Goal: Check status: Check status

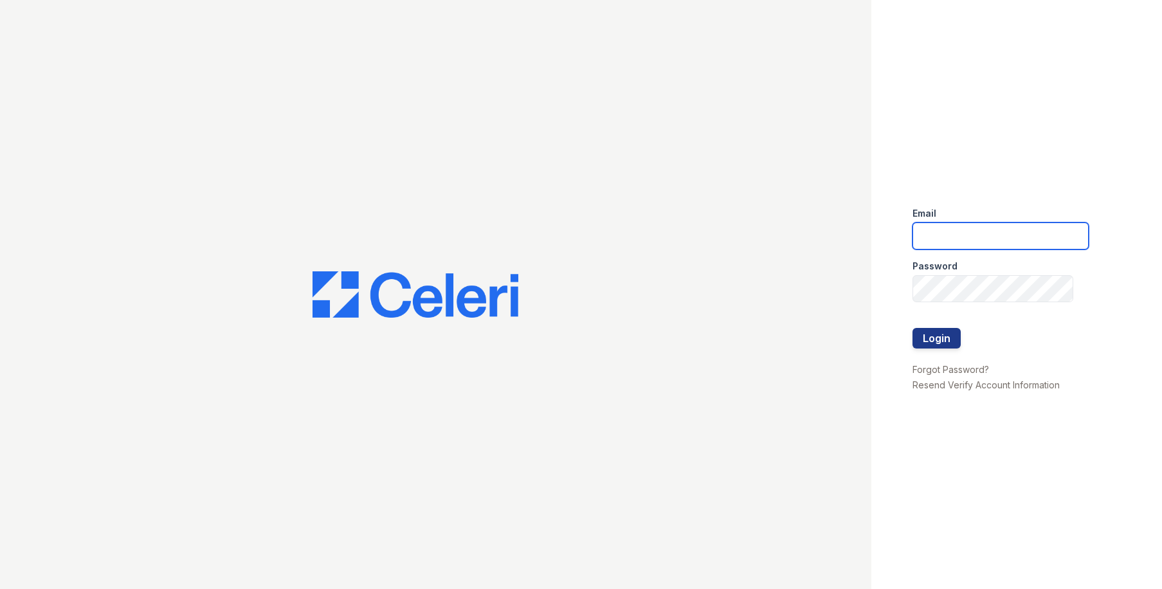
drag, startPoint x: 933, startPoint y: 227, endPoint x: 937, endPoint y: 246, distance: 19.8
click at [933, 227] on input "email" at bounding box center [1000, 235] width 176 height 27
type input "[EMAIL_ADDRESS][DOMAIN_NAME]"
click at [959, 238] on input "renewserramesa@trinity-pm.com" at bounding box center [1000, 235] width 176 height 27
click at [968, 242] on input "renewserramesa@trinity-pm.com" at bounding box center [1000, 235] width 176 height 27
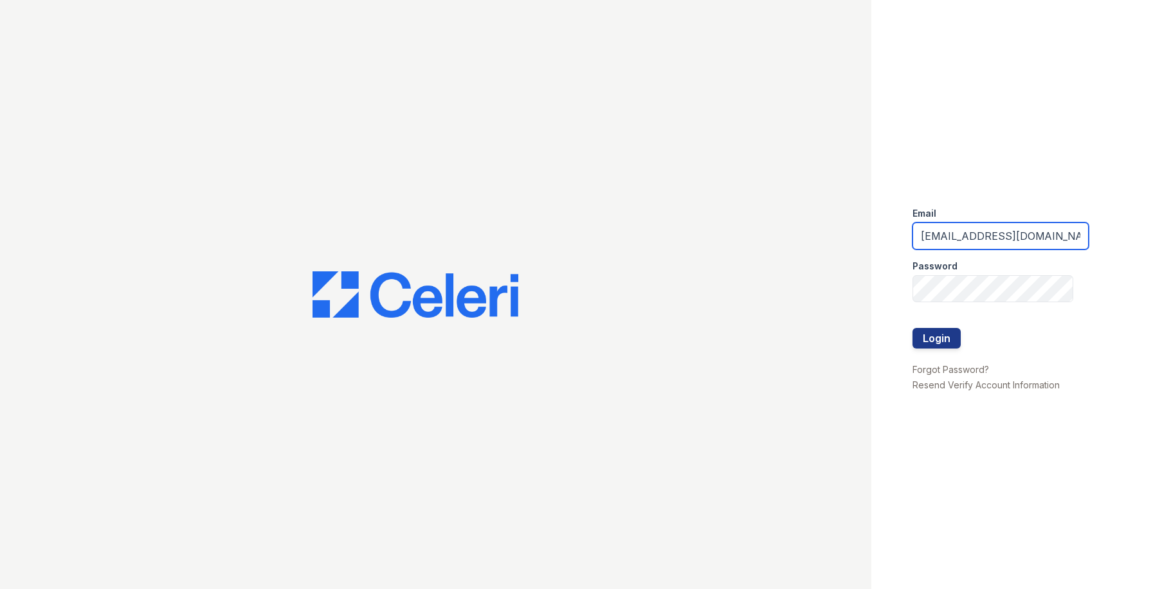
click at [968, 242] on input "renewserramesa@trinity-pm.com" at bounding box center [1000, 235] width 176 height 27
click at [968, 242] on input "email" at bounding box center [1000, 235] width 176 height 27
type input "owilliams@trinity-pm.com"
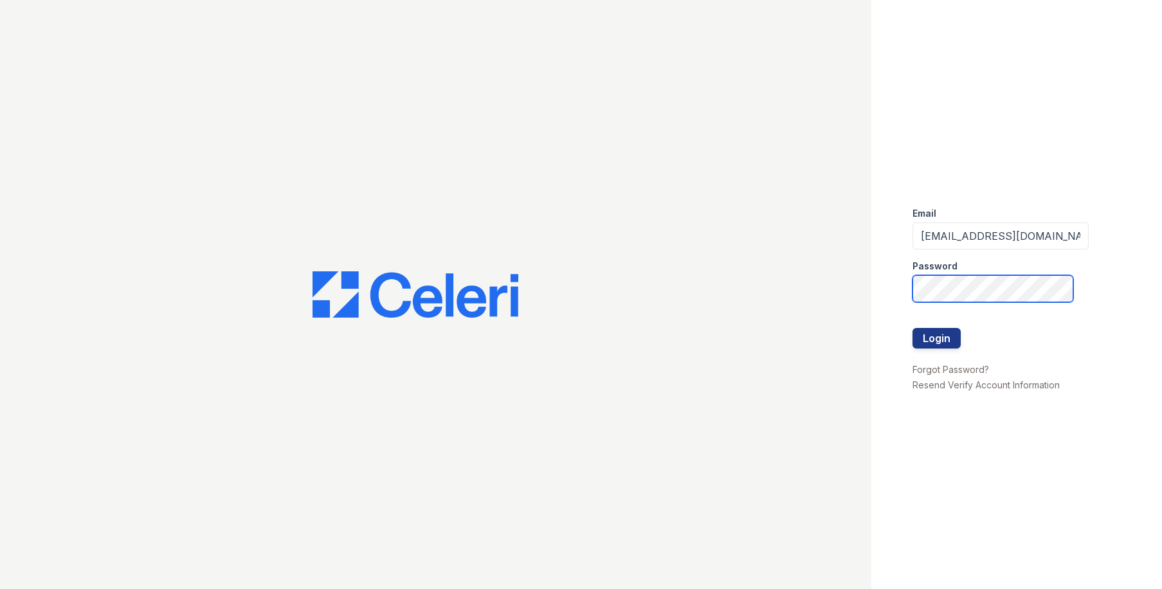
click at [912, 328] on button "Login" at bounding box center [936, 338] width 48 height 21
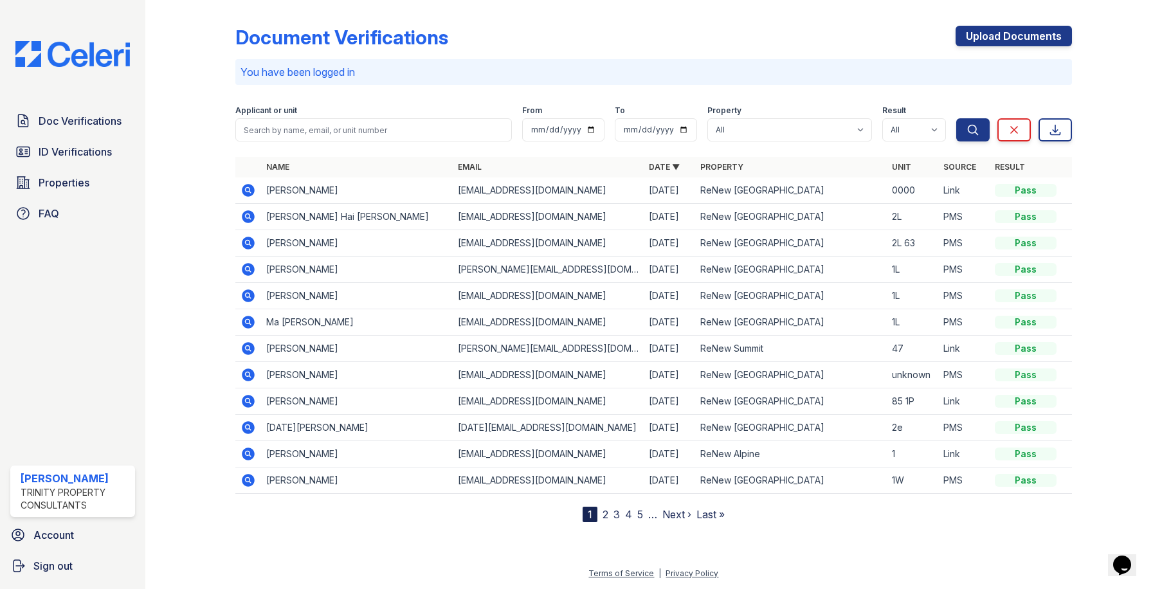
click at [249, 190] on icon at bounding box center [247, 189] width 3 height 3
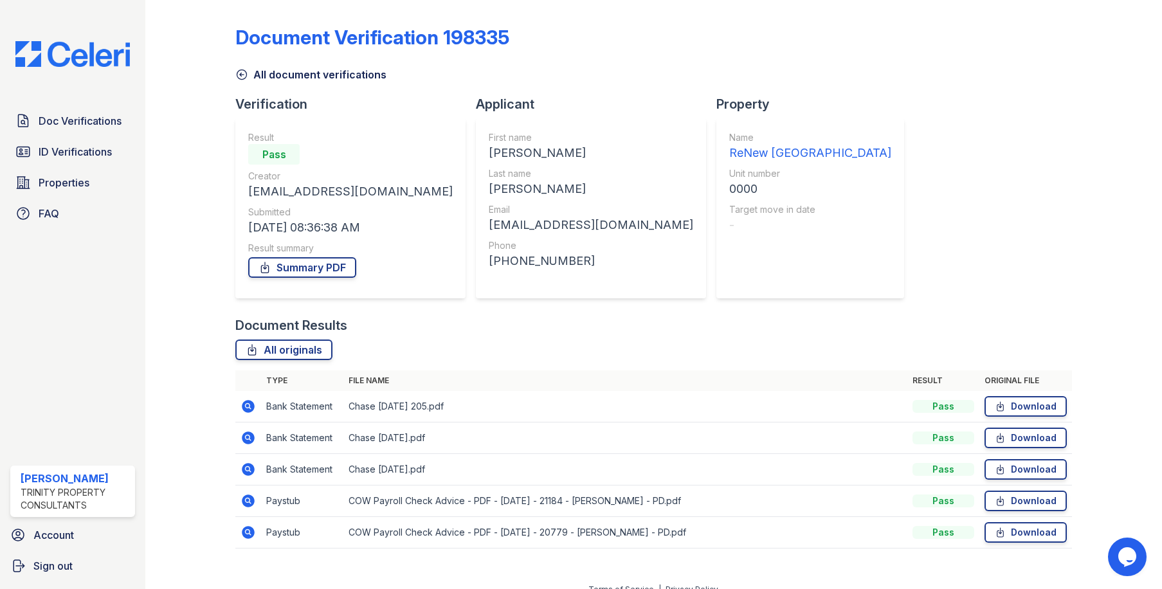
scroll to position [16, 0]
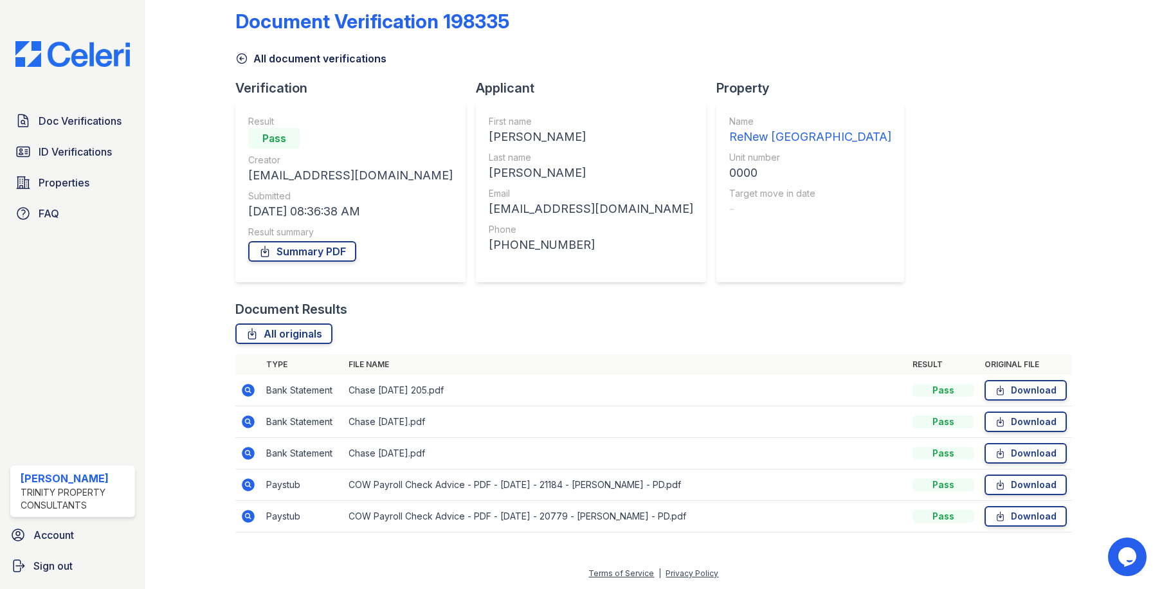
click at [246, 515] on icon at bounding box center [247, 515] width 3 height 3
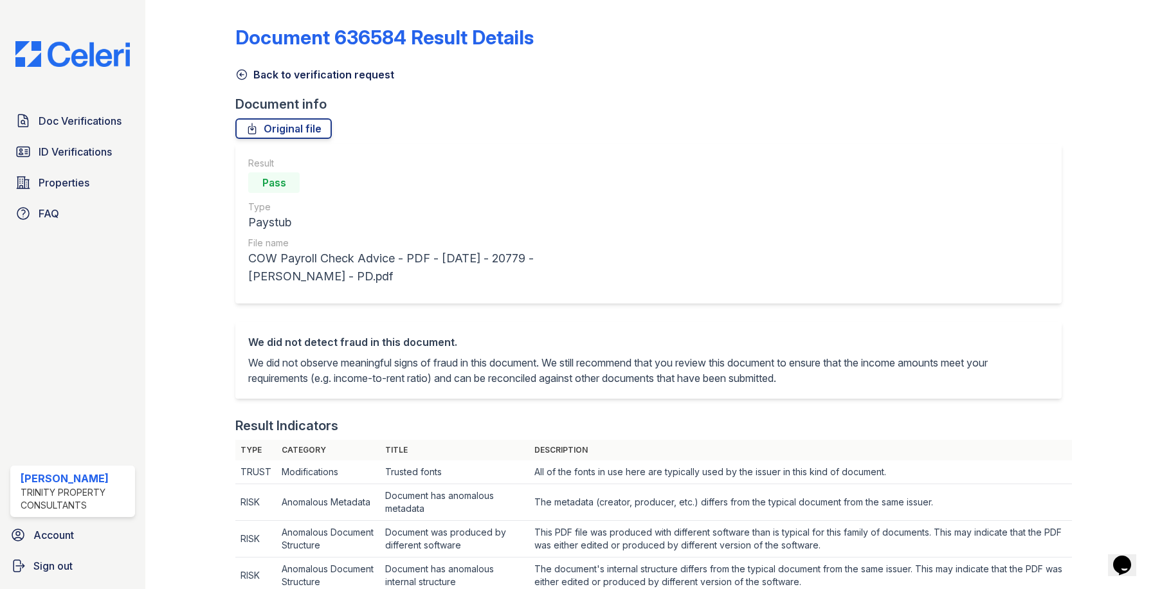
click at [242, 75] on icon at bounding box center [242, 75] width 10 height 10
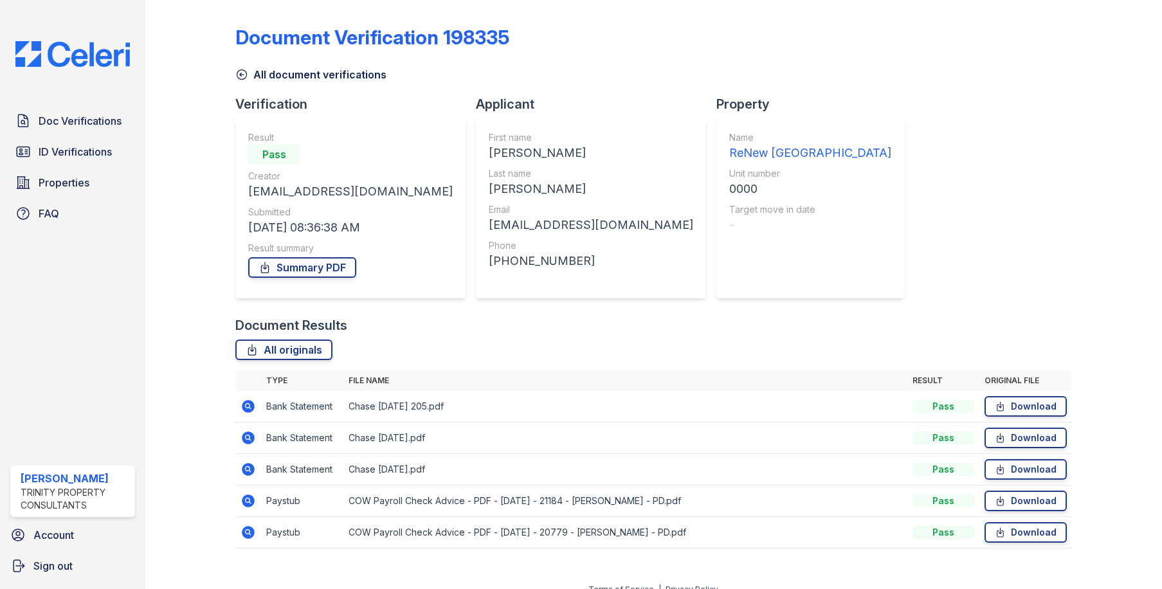
click at [247, 530] on icon at bounding box center [247, 531] width 3 height 3
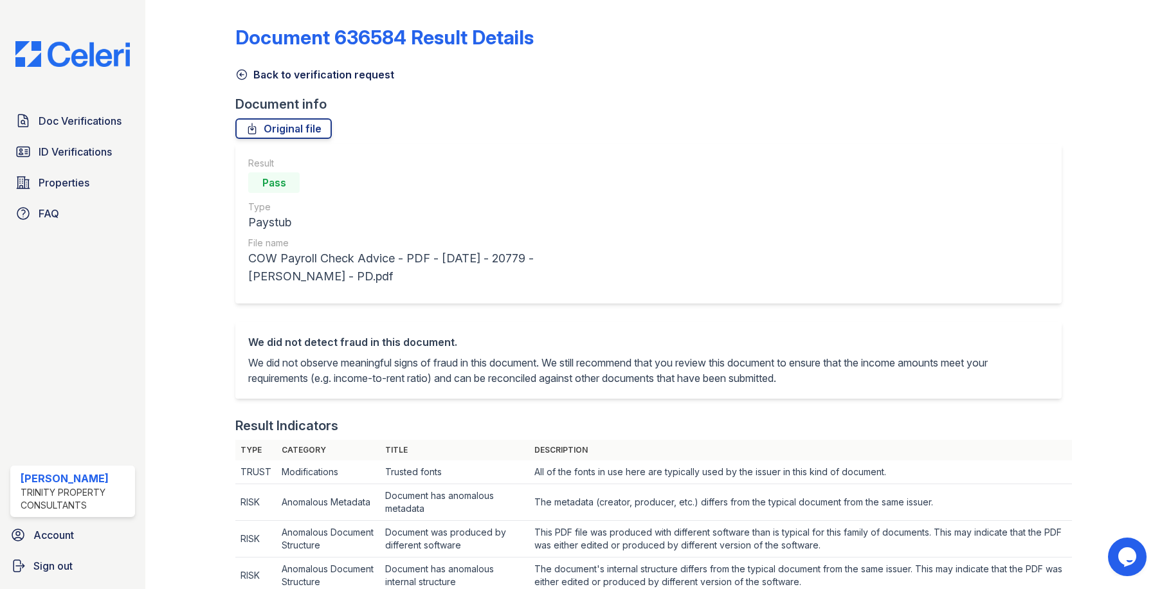
click at [239, 71] on icon at bounding box center [241, 74] width 13 height 13
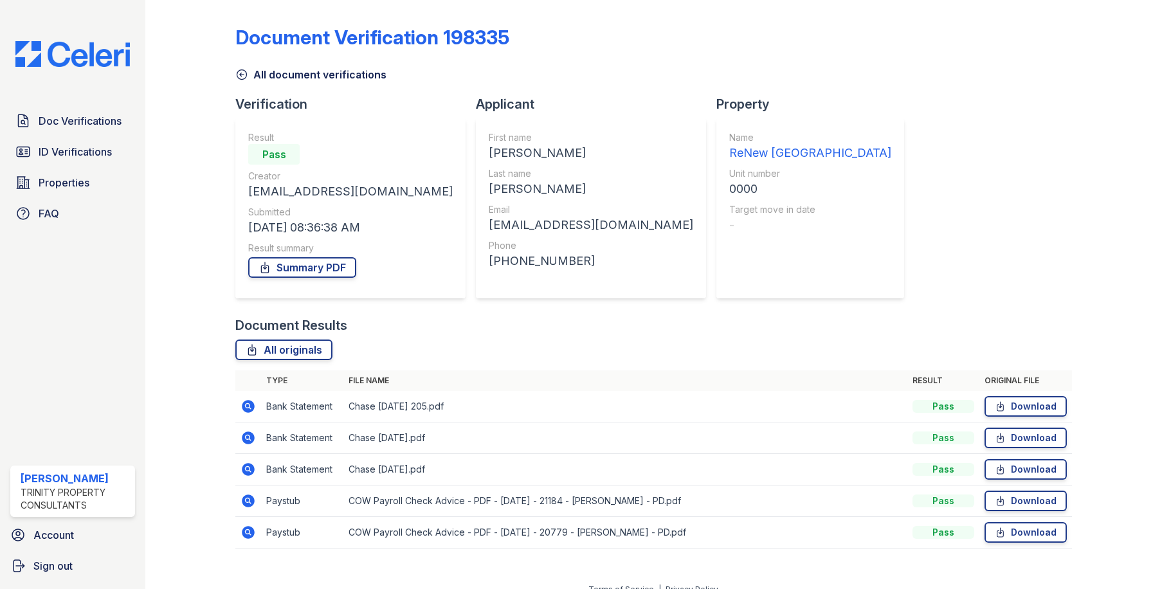
click at [248, 500] on icon at bounding box center [247, 499] width 3 height 3
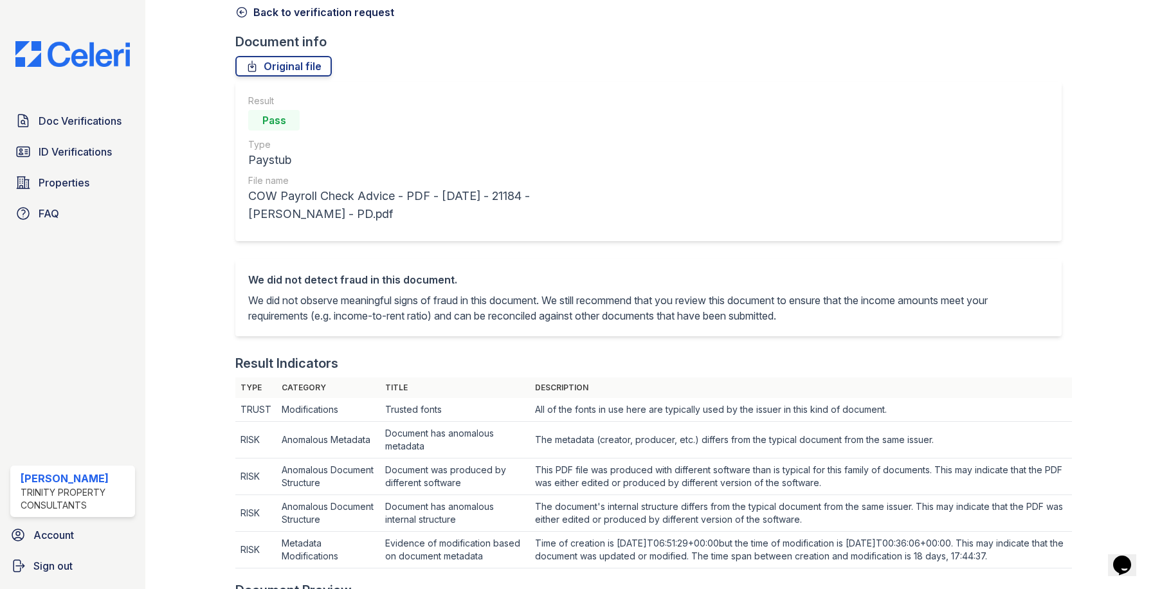
scroll to position [64, 0]
click at [239, 9] on icon at bounding box center [241, 10] width 13 height 13
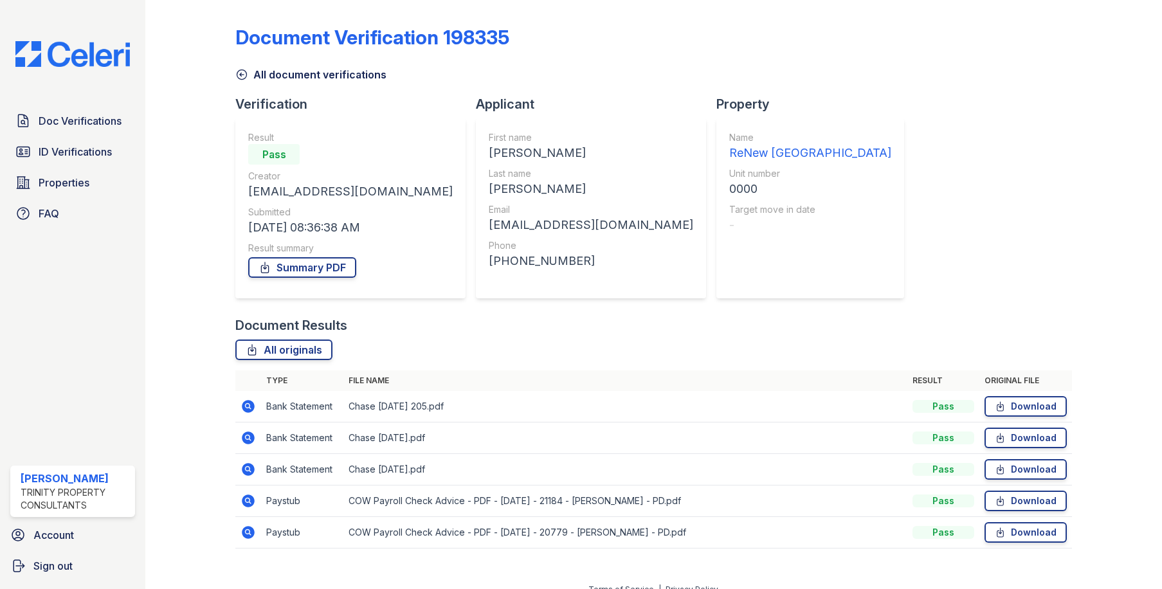
click at [248, 437] on icon at bounding box center [247, 436] width 3 height 3
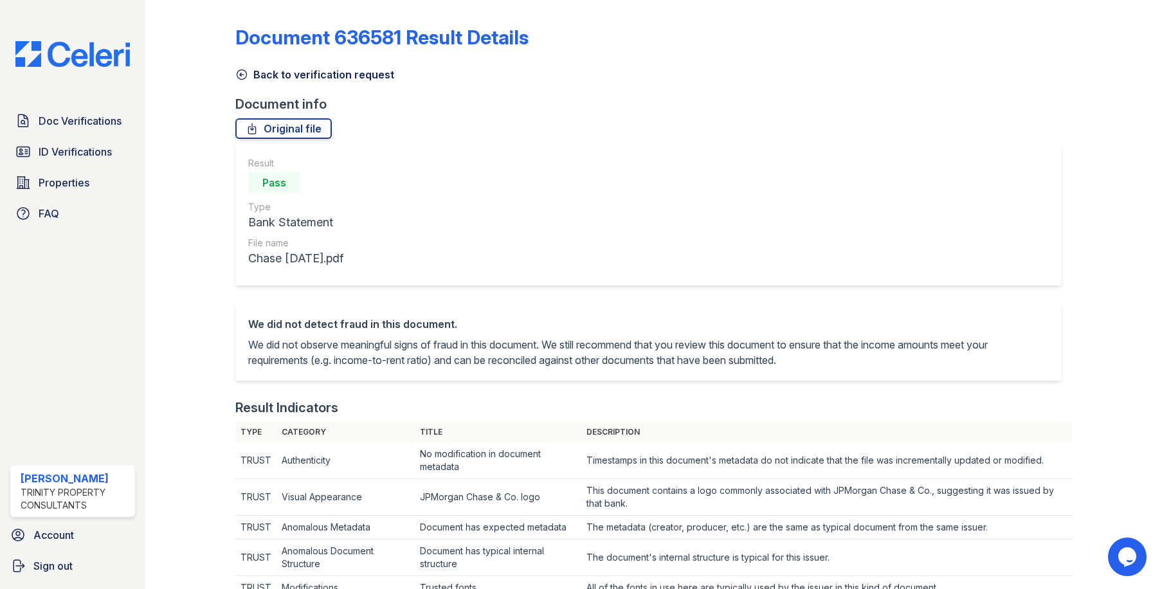
click at [237, 72] on icon at bounding box center [241, 74] width 13 height 13
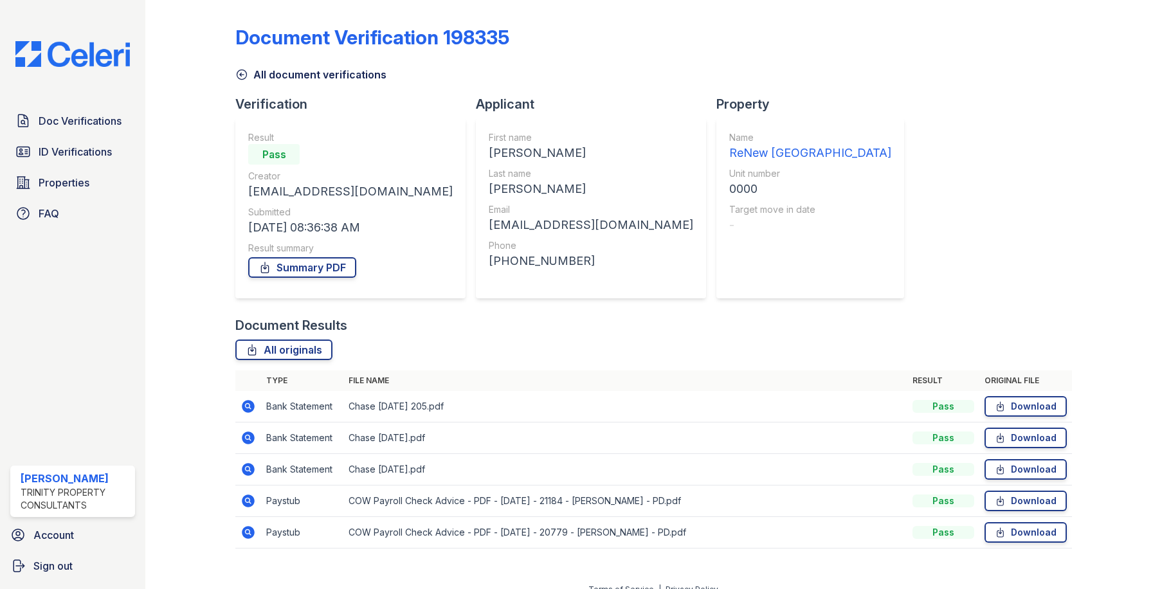
click at [243, 465] on icon at bounding box center [247, 469] width 15 height 15
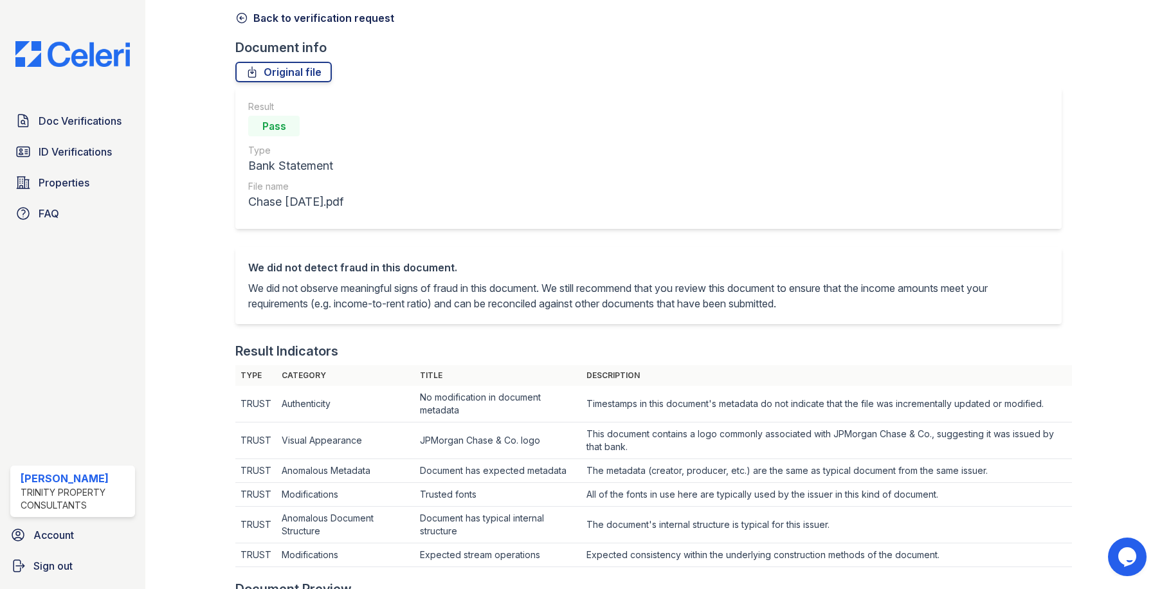
scroll to position [64, 0]
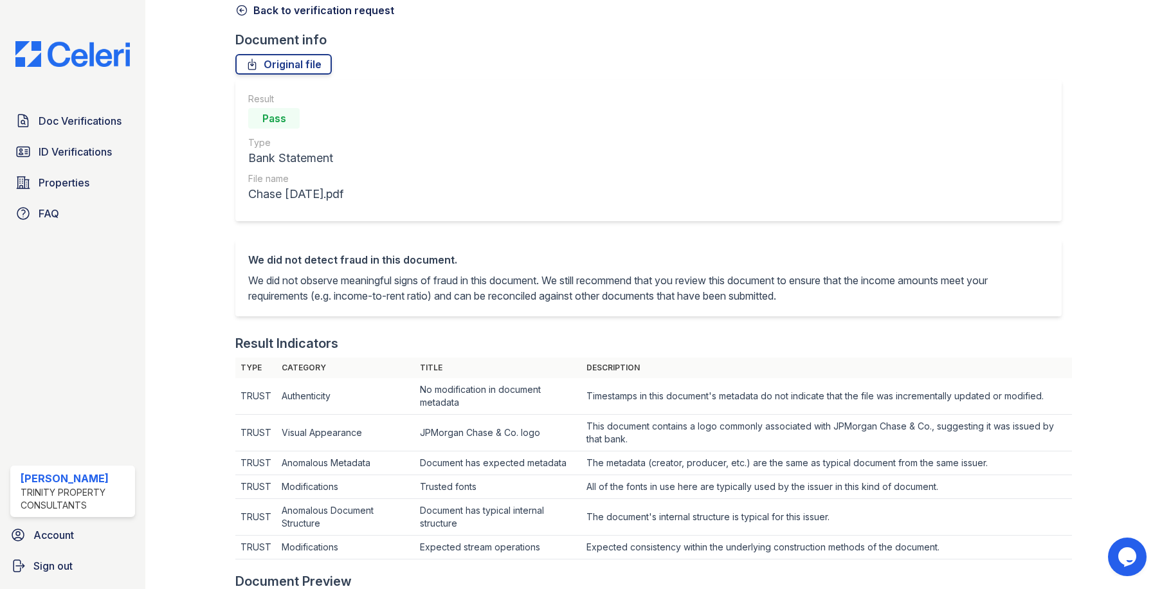
click at [242, 8] on icon at bounding box center [241, 10] width 13 height 13
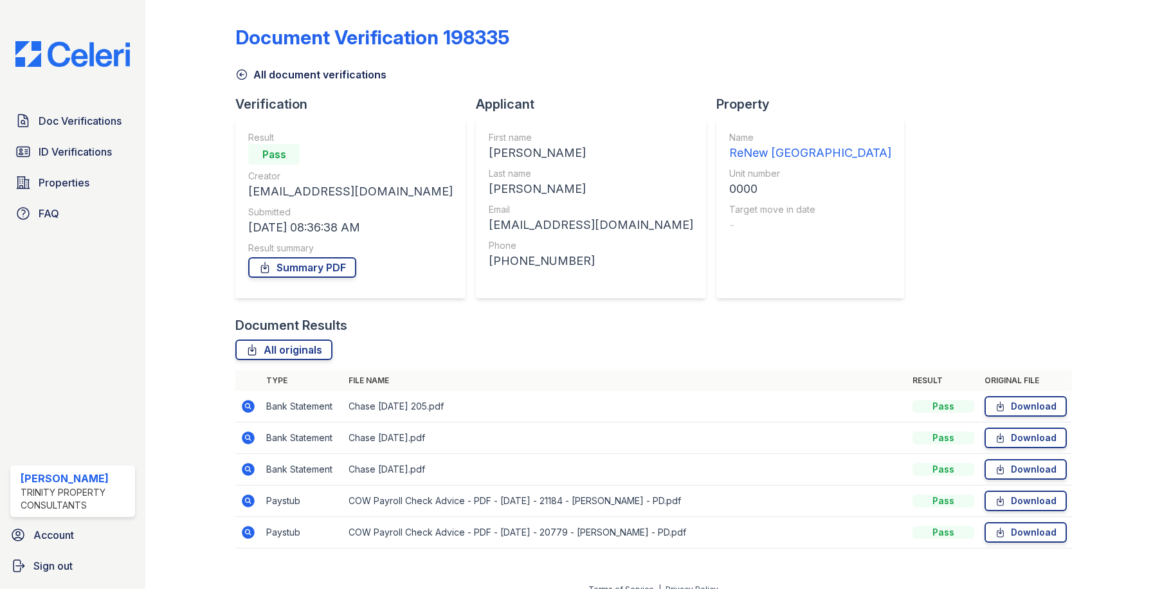
click at [251, 403] on icon at bounding box center [248, 406] width 13 height 13
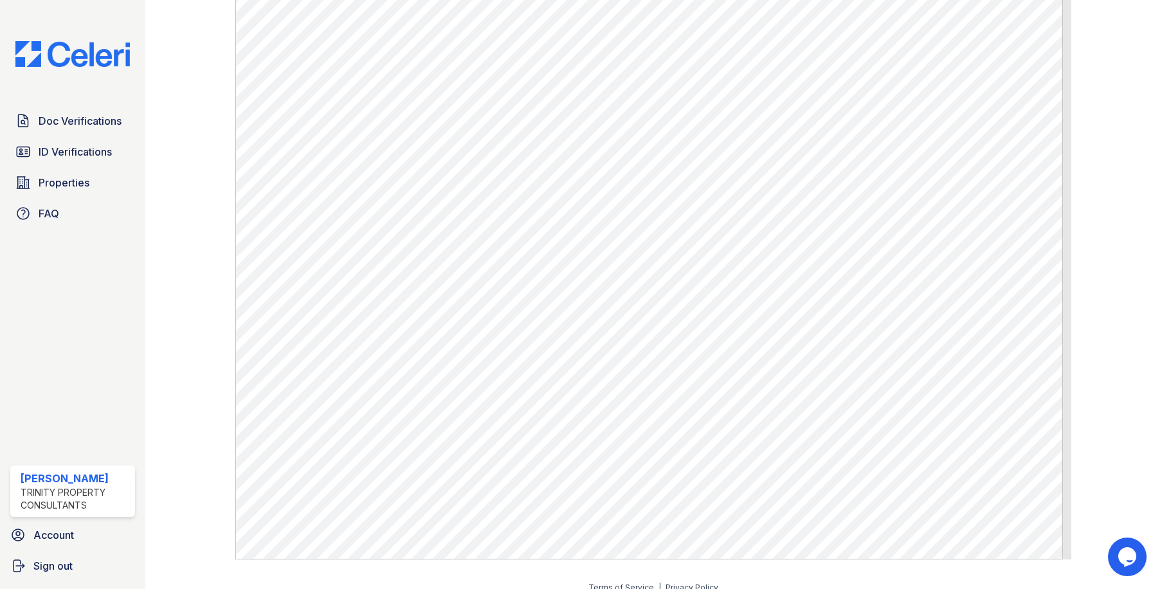
scroll to position [703, 0]
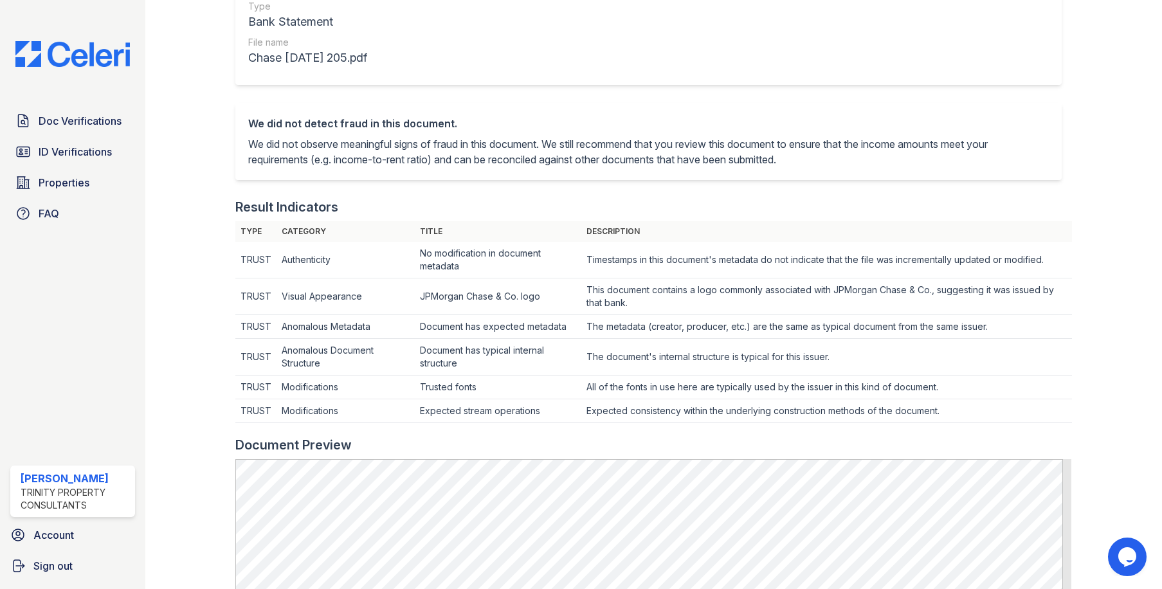
scroll to position [0, 0]
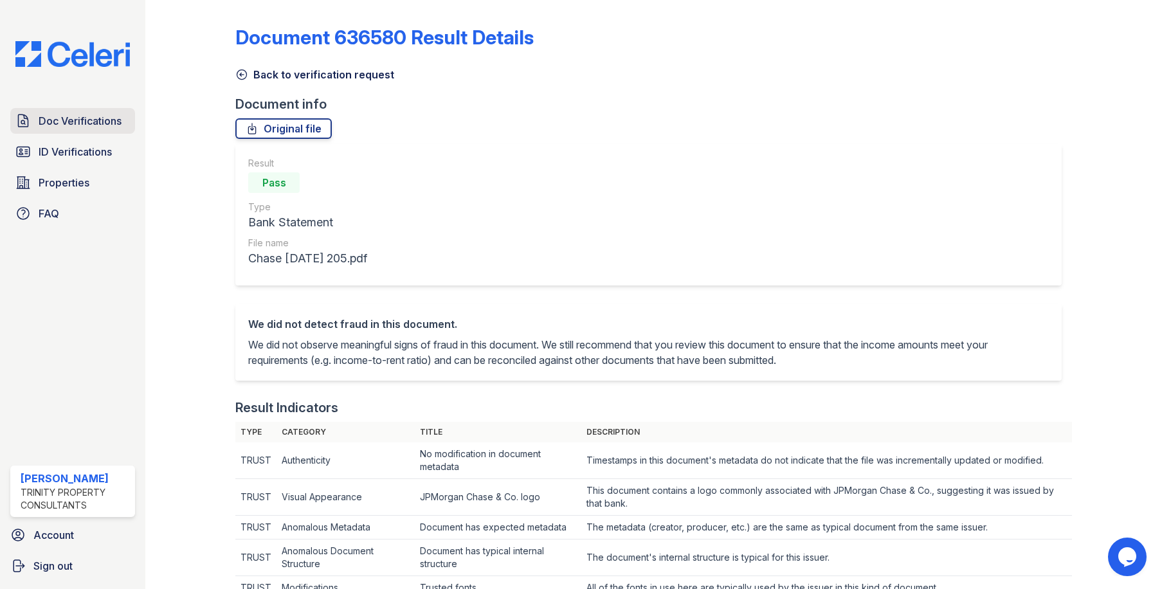
click at [57, 118] on span "Doc Verifications" at bounding box center [80, 120] width 83 height 15
